Goal: Task Accomplishment & Management: Manage account settings

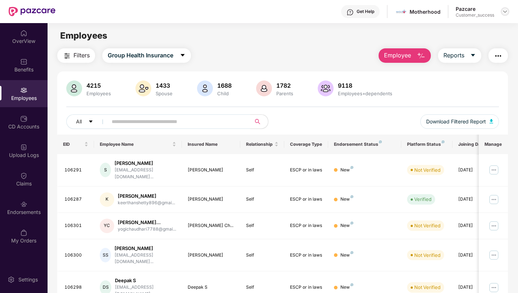
click at [504, 11] on img at bounding box center [505, 12] width 6 height 6
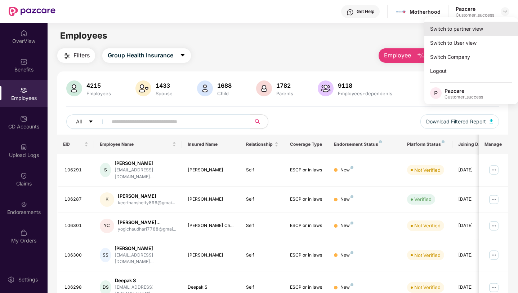
click at [484, 32] on div "Switch to partner view" at bounding box center [472, 29] width 94 height 14
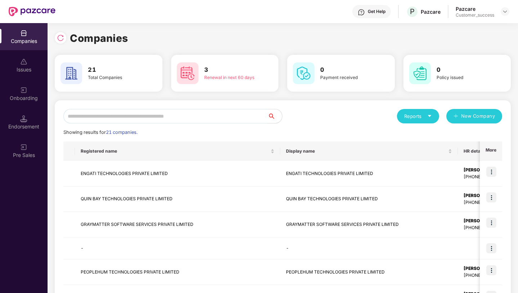
click at [242, 110] on input "text" at bounding box center [165, 116] width 204 height 14
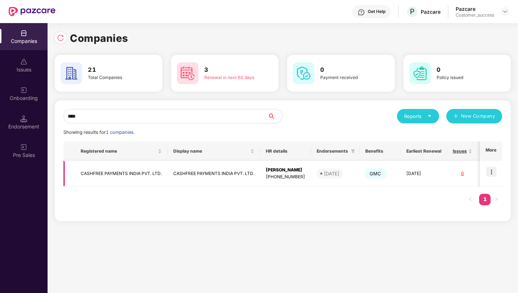
type input "****"
click at [489, 172] on img at bounding box center [492, 172] width 10 height 10
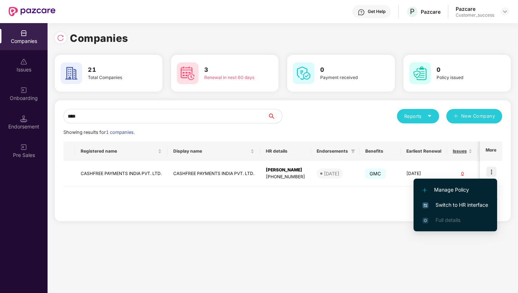
click at [471, 205] on span "Switch to HR interface" at bounding box center [456, 205] width 66 height 8
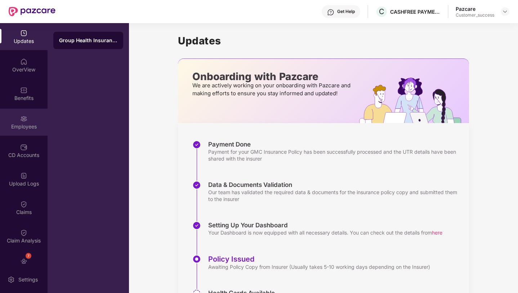
click at [12, 127] on div "Employees" at bounding box center [24, 126] width 48 height 7
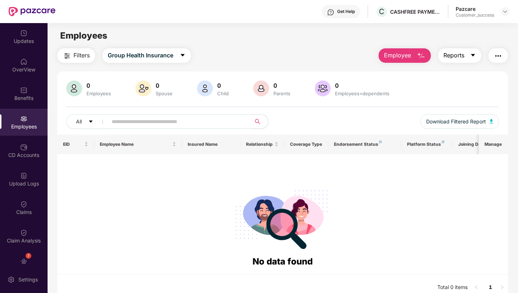
click at [472, 58] on span "caret-down" at bounding box center [473, 55] width 6 height 6
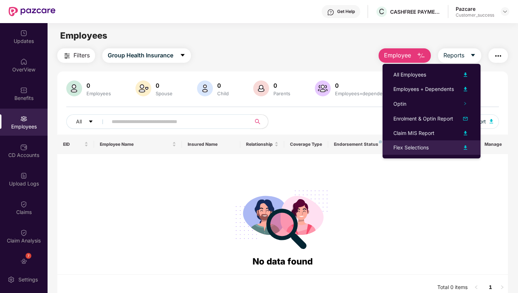
click at [434, 147] on div "Flex Selections" at bounding box center [432, 147] width 76 height 9
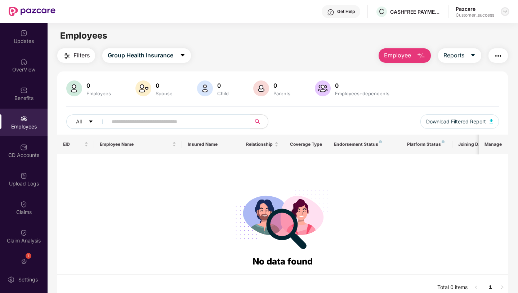
click at [504, 12] on img at bounding box center [505, 12] width 6 height 6
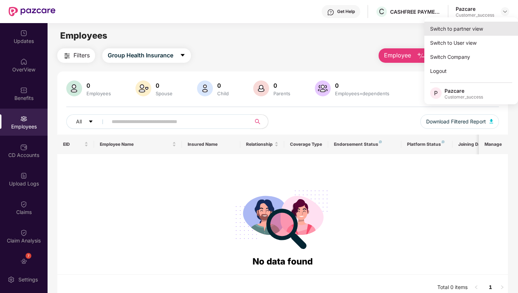
click at [489, 26] on div "Switch to partner view" at bounding box center [472, 29] width 94 height 14
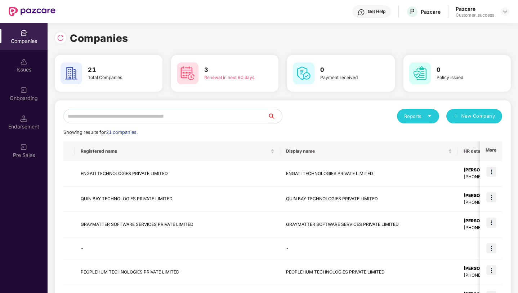
click at [165, 118] on input "text" at bounding box center [165, 116] width 204 height 14
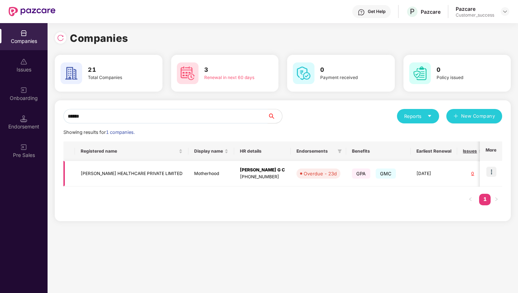
type input "******"
click at [491, 172] on img at bounding box center [492, 172] width 10 height 10
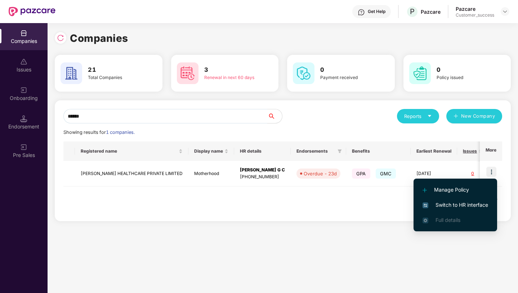
click at [476, 201] on span "Switch to HR interface" at bounding box center [456, 205] width 66 height 8
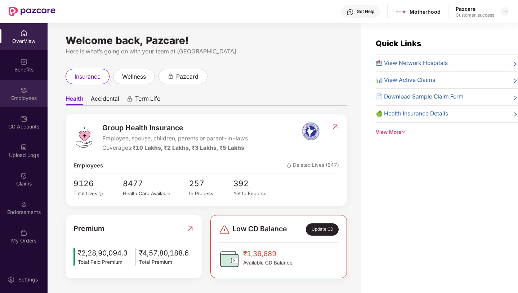
click at [17, 93] on div "Employees" at bounding box center [24, 93] width 48 height 27
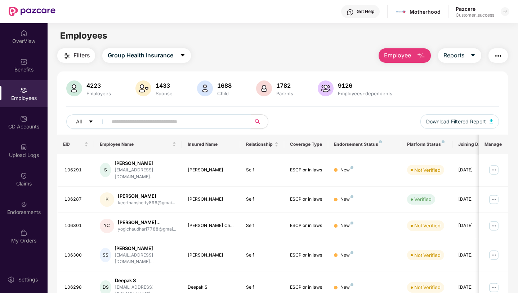
click at [129, 128] on span at bounding box center [177, 121] width 148 height 14
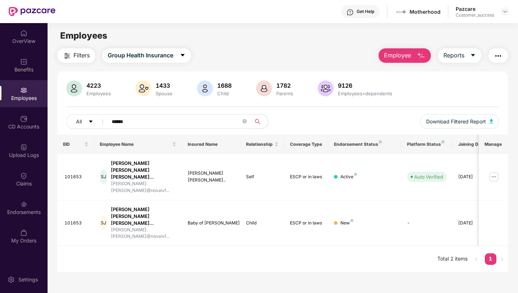
type input "******"
click at [504, 12] on img at bounding box center [505, 12] width 6 height 6
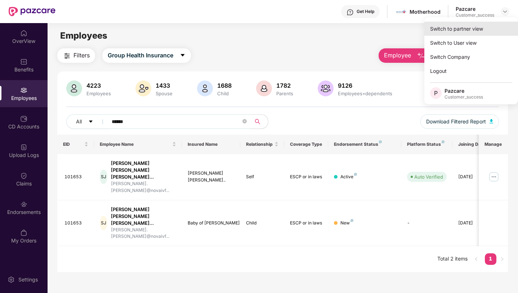
click at [500, 22] on div "Switch to partner view" at bounding box center [472, 29] width 94 height 14
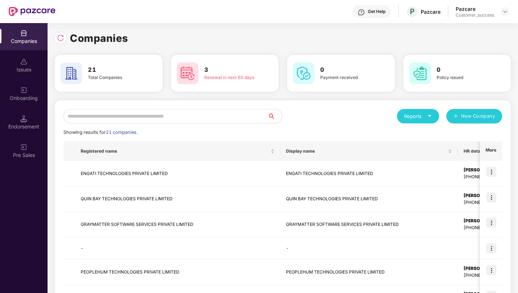
click at [226, 116] on input "text" at bounding box center [165, 116] width 204 height 14
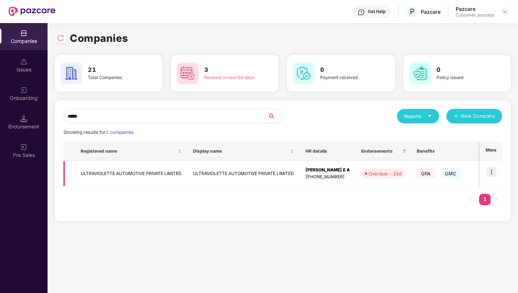
type input "*****"
click at [495, 172] on img at bounding box center [492, 172] width 10 height 10
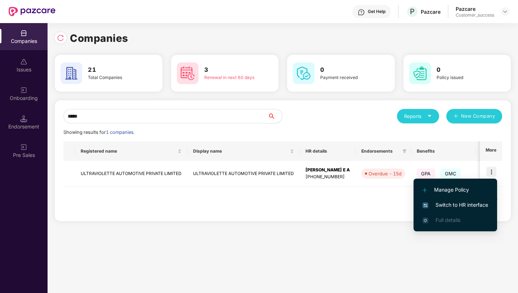
click at [467, 204] on span "Switch to HR interface" at bounding box center [456, 205] width 66 height 8
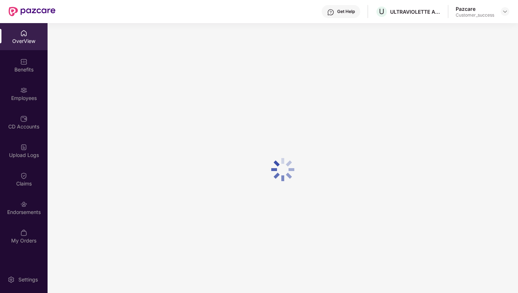
click at [13, 97] on div "Employees" at bounding box center [24, 97] width 48 height 7
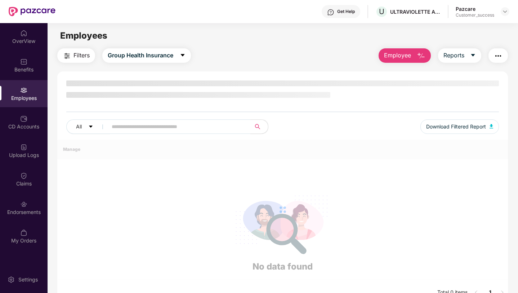
click at [13, 97] on div "Employees" at bounding box center [24, 97] width 48 height 7
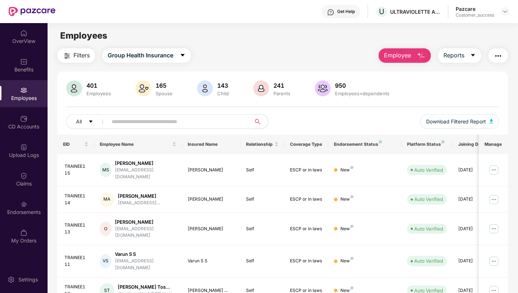
click at [124, 125] on input "text" at bounding box center [176, 121] width 129 height 11
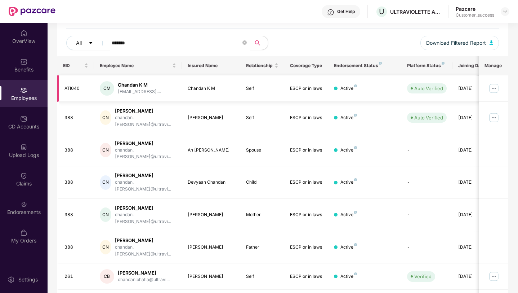
scroll to position [150, 0]
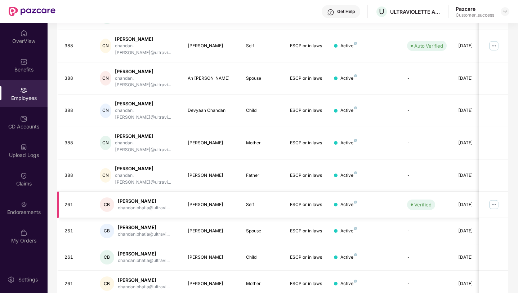
type input "*******"
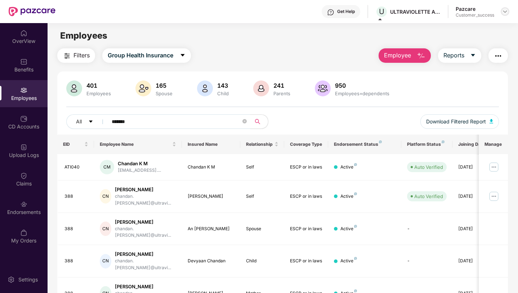
click at [504, 13] on img at bounding box center [505, 12] width 6 height 6
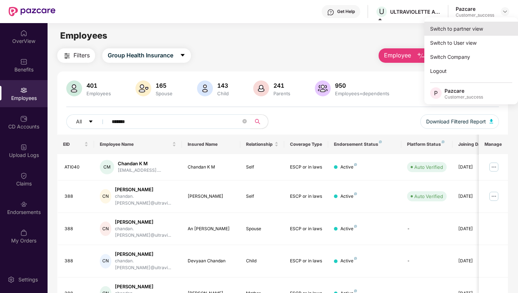
click at [504, 25] on div "Switch to partner view" at bounding box center [472, 29] width 94 height 14
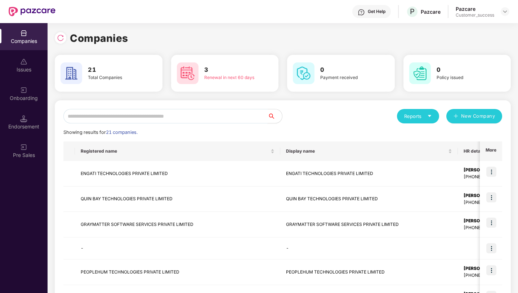
click at [240, 111] on input "text" at bounding box center [165, 116] width 204 height 14
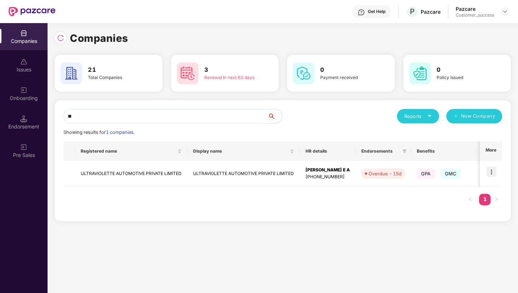
type input "*"
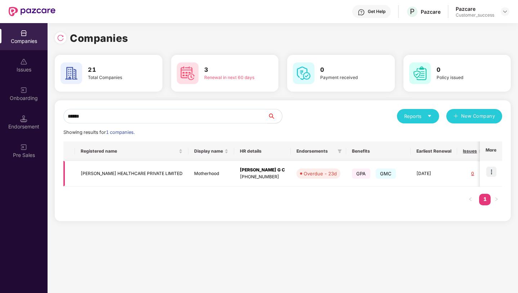
type input "******"
click at [496, 171] on img at bounding box center [492, 172] width 10 height 10
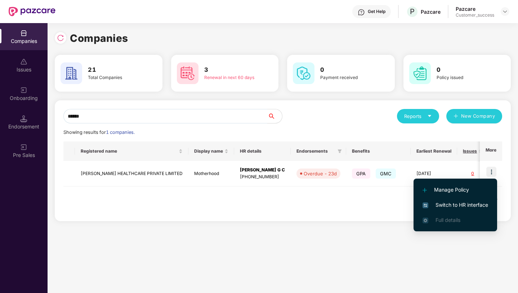
click at [480, 208] on span "Switch to HR interface" at bounding box center [456, 205] width 66 height 8
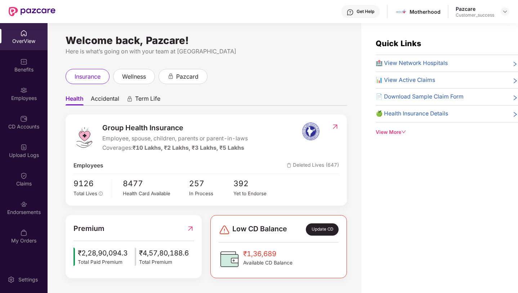
click at [10, 98] on div "Employees" at bounding box center [24, 97] width 48 height 7
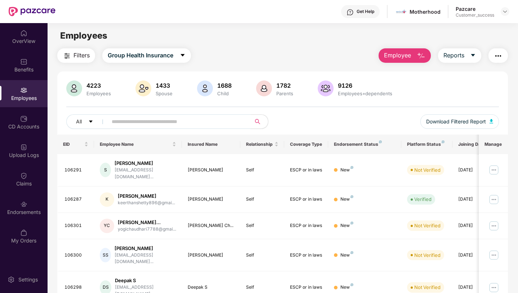
click at [117, 117] on input "text" at bounding box center [176, 121] width 129 height 11
paste input "**********"
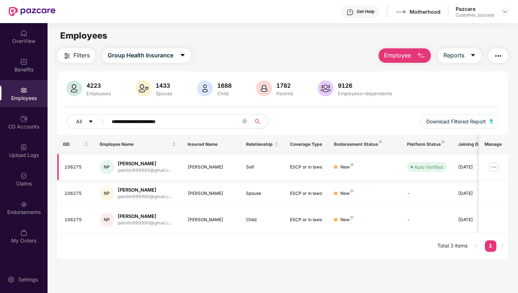
type input "**********"
click at [498, 167] on img at bounding box center [494, 167] width 12 height 12
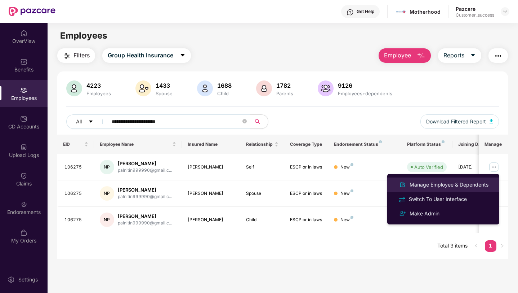
click at [471, 190] on li "Manage Employee & Dependents" at bounding box center [443, 184] width 112 height 14
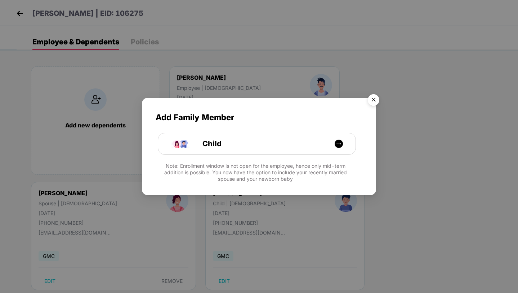
click at [367, 99] on img "Close" at bounding box center [374, 101] width 20 height 20
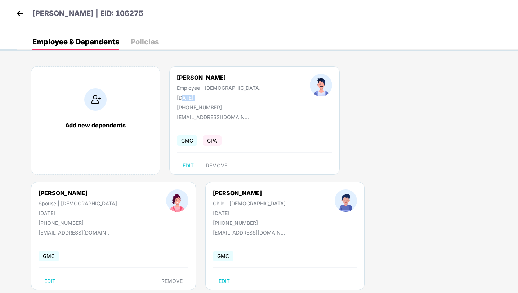
drag, startPoint x: 208, startPoint y: 101, endPoint x: 180, endPoint y: 100, distance: 28.2
click at [181, 100] on div "[PERSON_NAME] Employee | [DEMOGRAPHIC_DATA] [DATE] [PHONE_NUMBER]" at bounding box center [218, 92] width 133 height 36
drag, startPoint x: 177, startPoint y: 97, endPoint x: 211, endPoint y: 97, distance: 34.2
click at [211, 97] on div "[DATE]" at bounding box center [219, 97] width 84 height 6
copy div "[DATE]"
